Goal: Check status: Check status

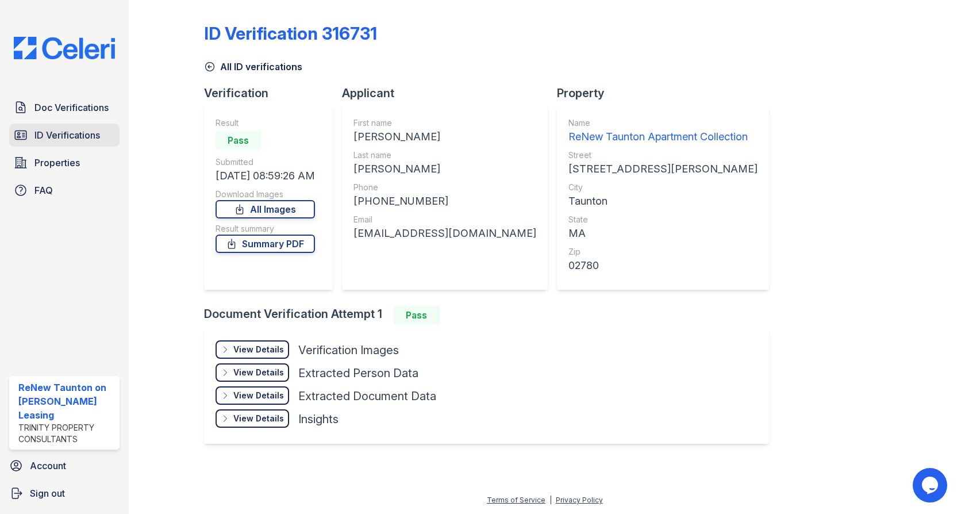
click at [47, 129] on span "ID Verifications" at bounding box center [67, 135] width 66 height 14
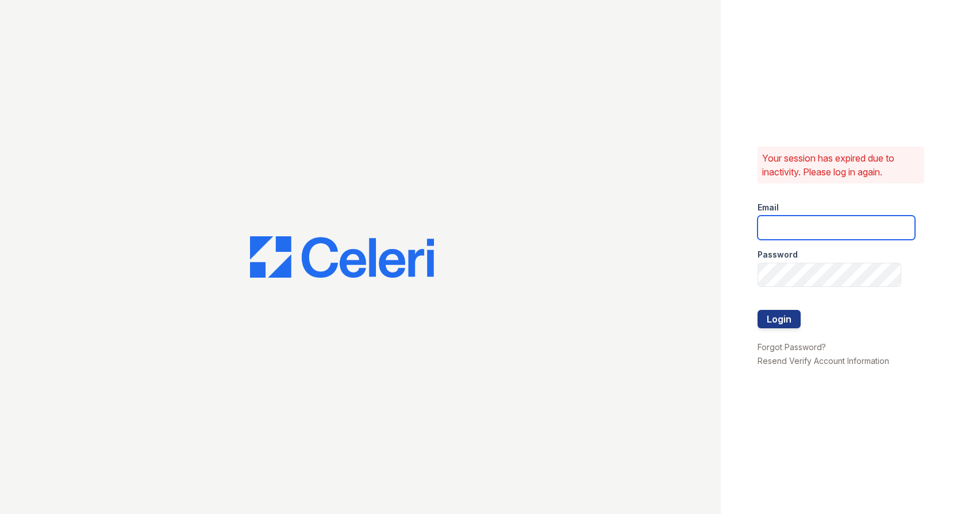
type input "renewtaunton@trinity-pm.com"
click at [790, 318] on button "Login" at bounding box center [778, 319] width 43 height 18
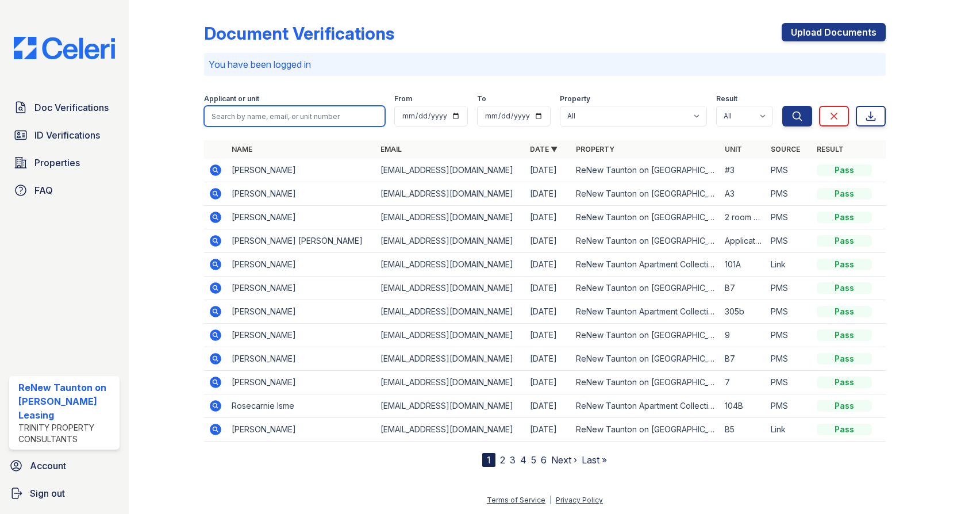
click at [244, 106] on input "search" at bounding box center [294, 116] width 181 height 21
type input "ROSE"
click at [782, 106] on button "Search" at bounding box center [797, 116] width 30 height 21
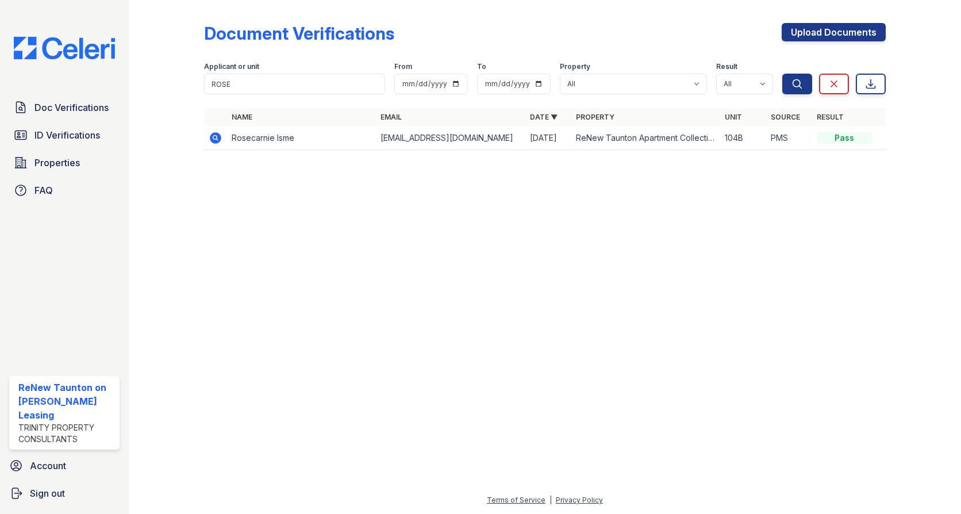
click at [209, 140] on icon at bounding box center [216, 138] width 14 height 14
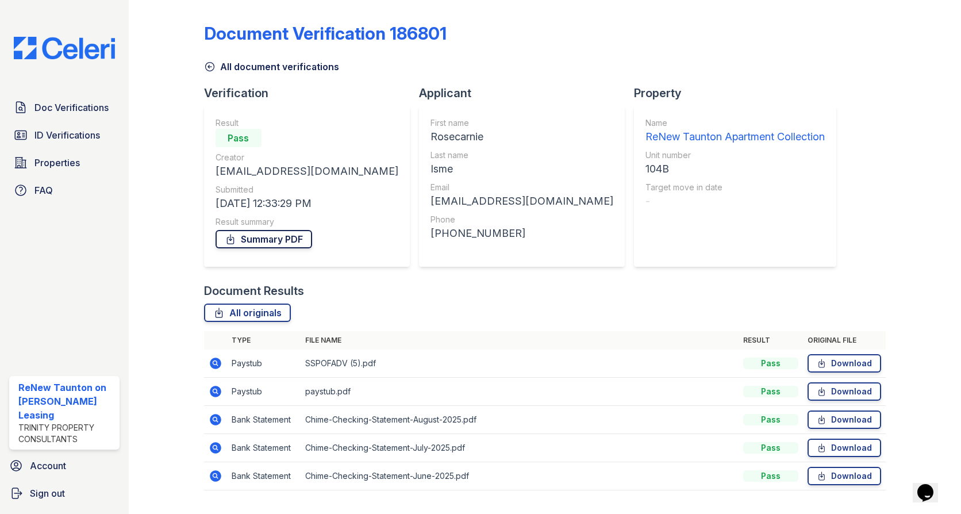
click at [244, 242] on link "Summary PDF" at bounding box center [263, 239] width 97 height 18
click at [57, 110] on span "Doc Verifications" at bounding box center [71, 108] width 74 height 14
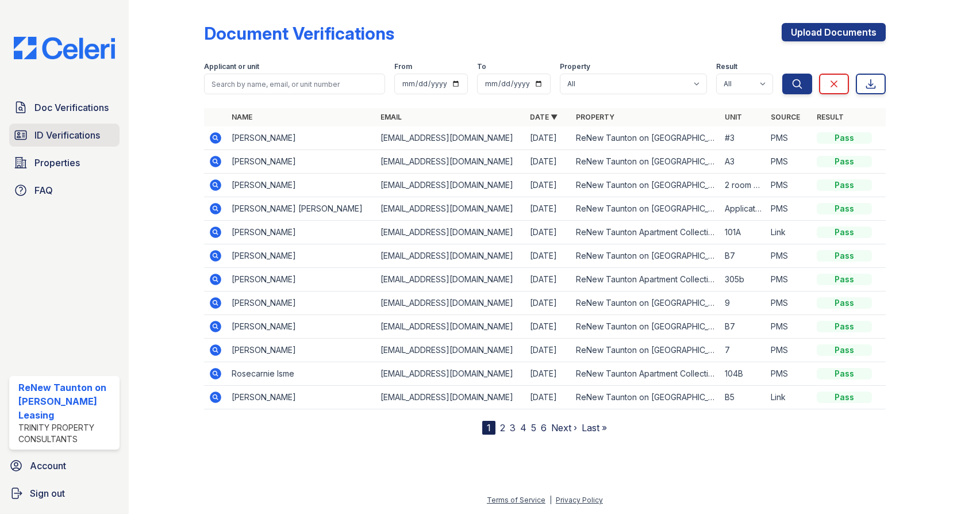
click at [66, 138] on span "ID Verifications" at bounding box center [67, 135] width 66 height 14
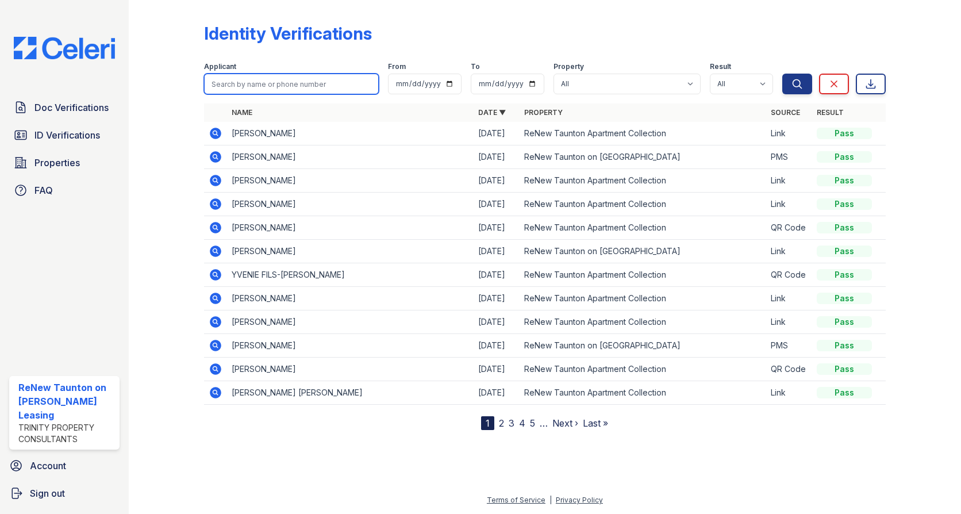
click at [234, 84] on input "search" at bounding box center [291, 84] width 175 height 21
type input "ROSE"
click at [782, 74] on button "Search" at bounding box center [797, 84] width 30 height 21
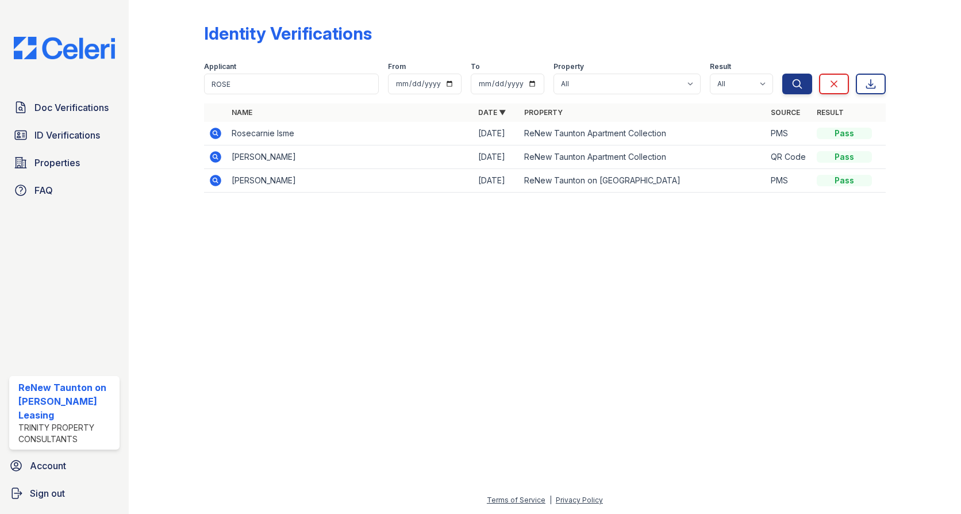
click at [218, 134] on icon at bounding box center [215, 133] width 11 height 11
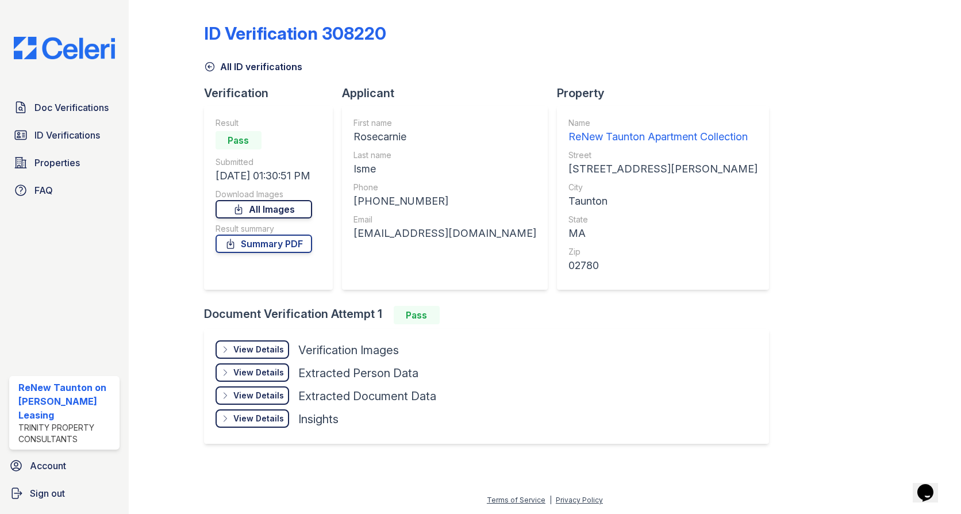
click at [244, 212] on icon at bounding box center [238, 208] width 11 height 11
click at [265, 244] on link "Summary PDF" at bounding box center [263, 243] width 97 height 18
